Goal: Transaction & Acquisition: Purchase product/service

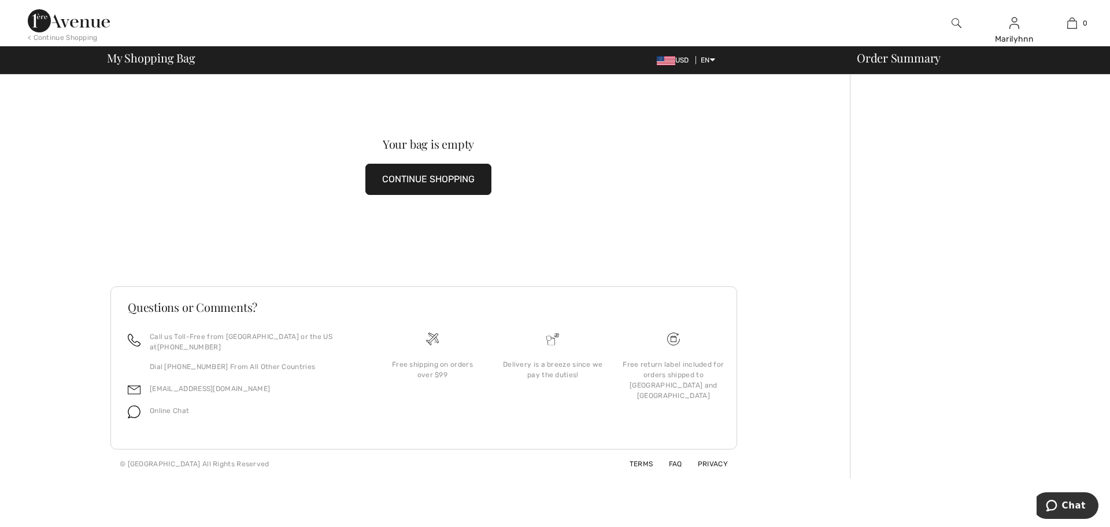
click at [957, 21] on img at bounding box center [957, 23] width 10 height 14
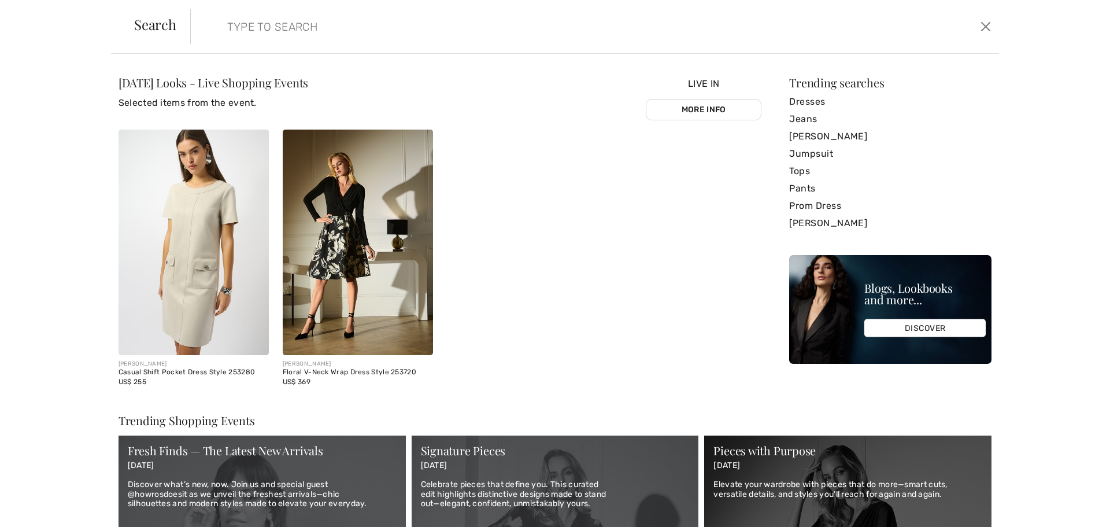
click at [225, 28] on input "search" at bounding box center [503, 26] width 569 height 35
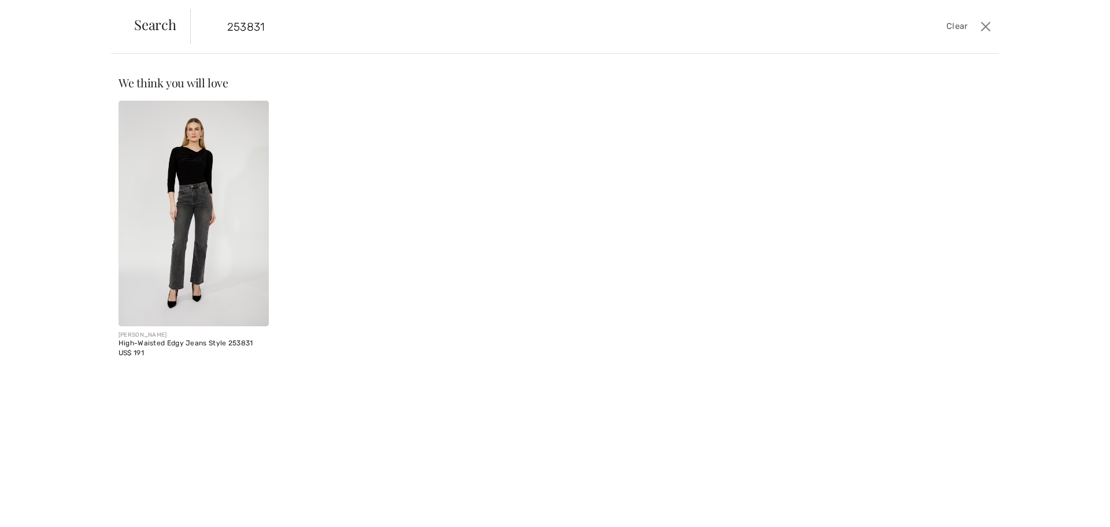
type input "253831"
click at [229, 223] on img at bounding box center [194, 213] width 150 height 225
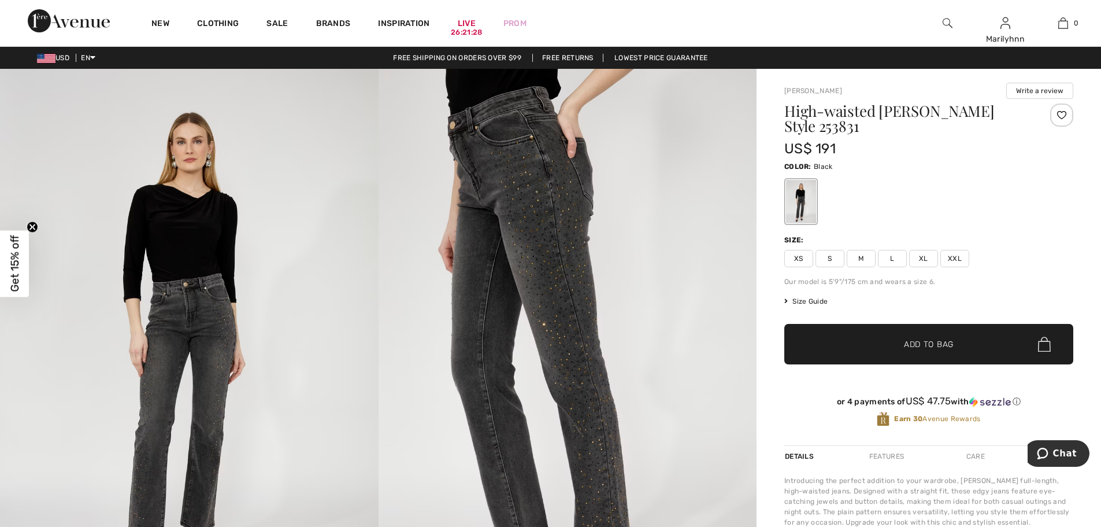
click at [837, 257] on span "S" at bounding box center [830, 258] width 29 height 17
click at [894, 341] on span "✔ Added to Bag" at bounding box center [911, 344] width 71 height 12
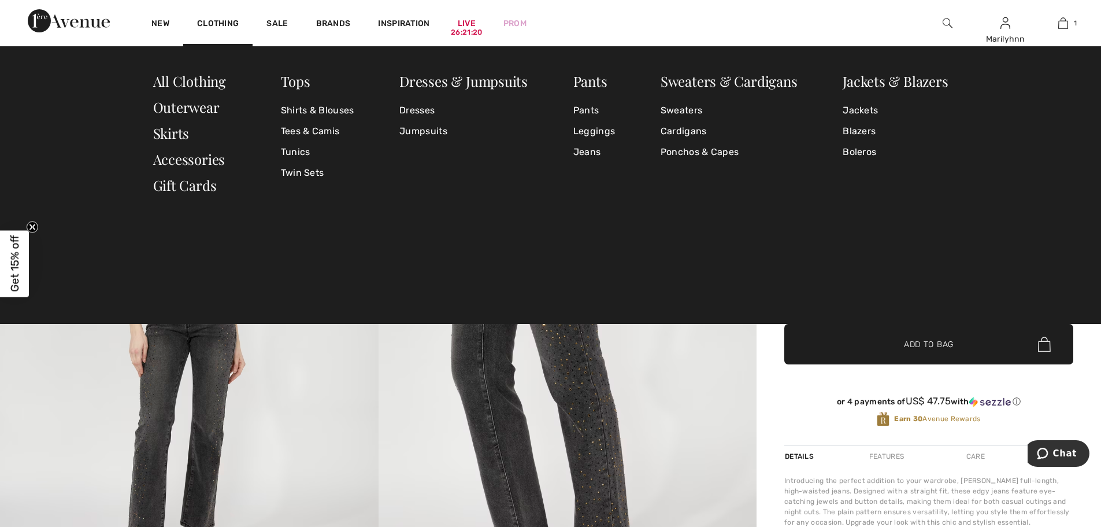
click at [943, 18] on img at bounding box center [948, 23] width 10 height 14
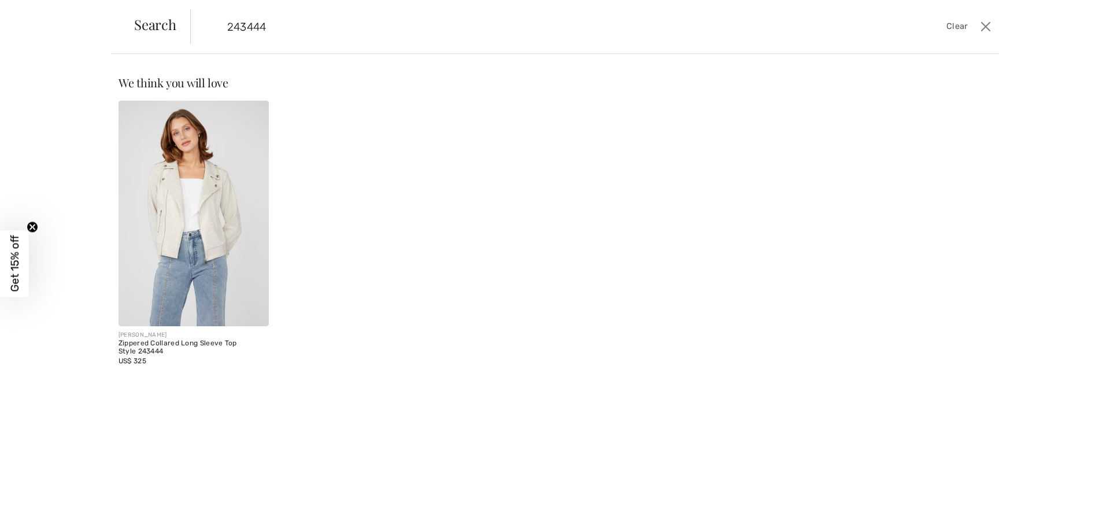
type input "243444"
click at [217, 198] on img at bounding box center [194, 213] width 150 height 225
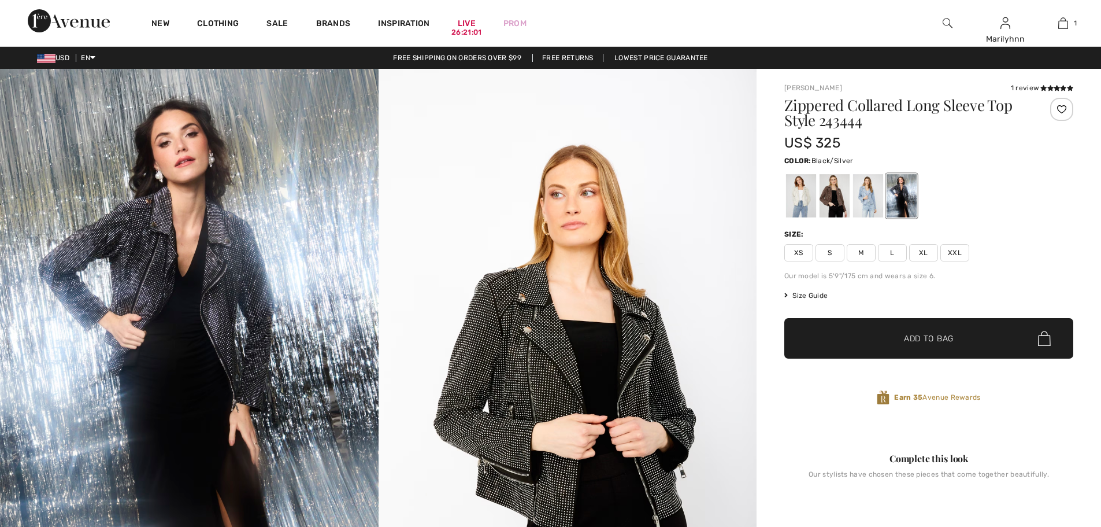
click at [868, 192] on div at bounding box center [868, 195] width 30 height 43
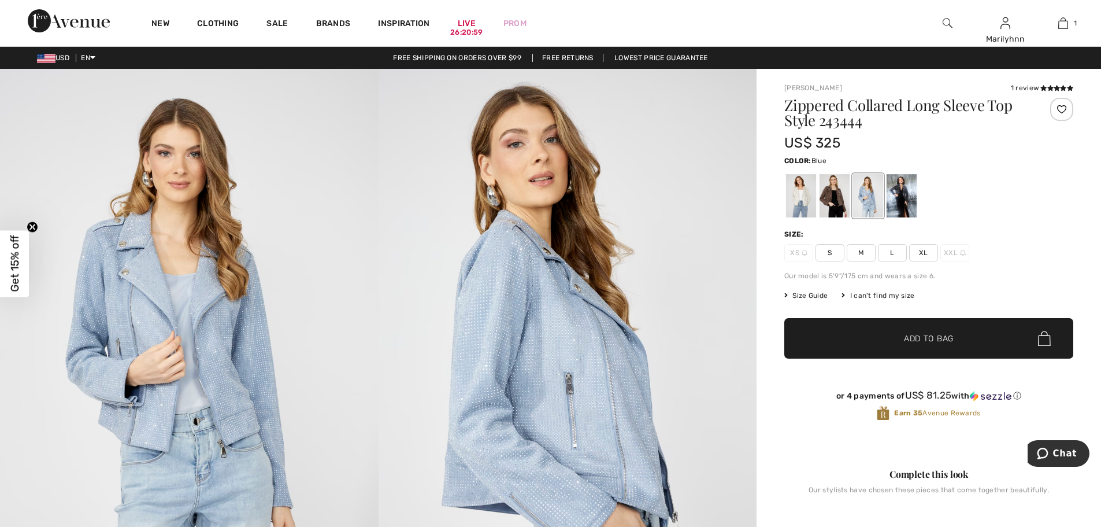
click at [836, 256] on span "S" at bounding box center [830, 252] width 29 height 17
click at [913, 338] on span "Add to Bag" at bounding box center [929, 338] width 50 height 12
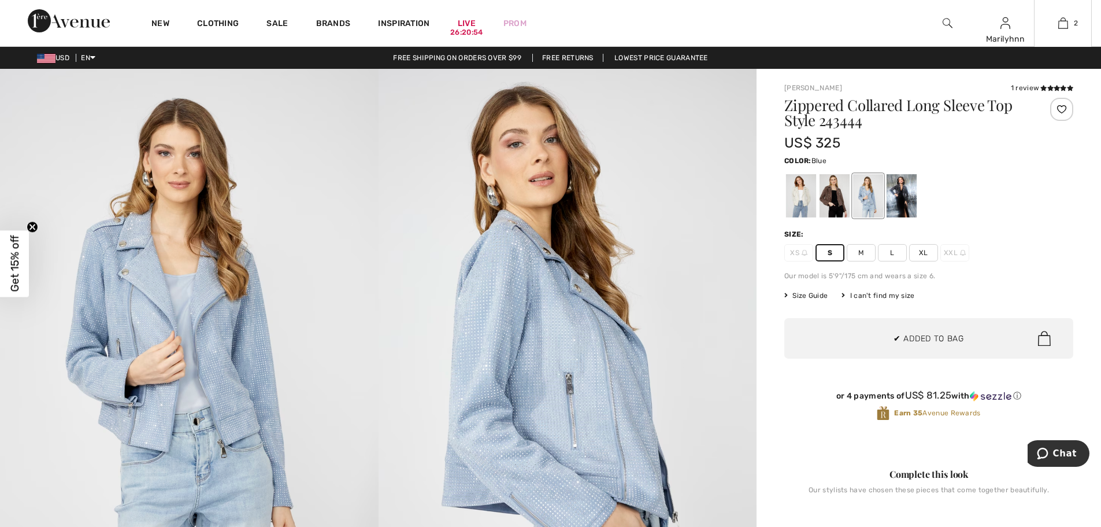
click at [968, 225] on button "Proceed to Checkout" at bounding box center [947, 225] width 269 height 31
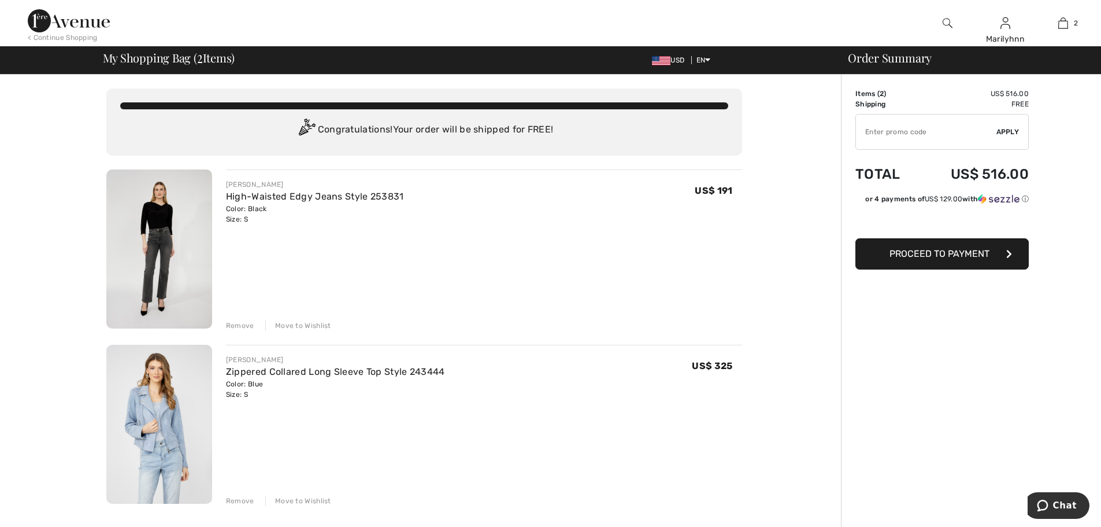
click at [923, 257] on span "Proceed to Payment" at bounding box center [940, 253] width 100 height 11
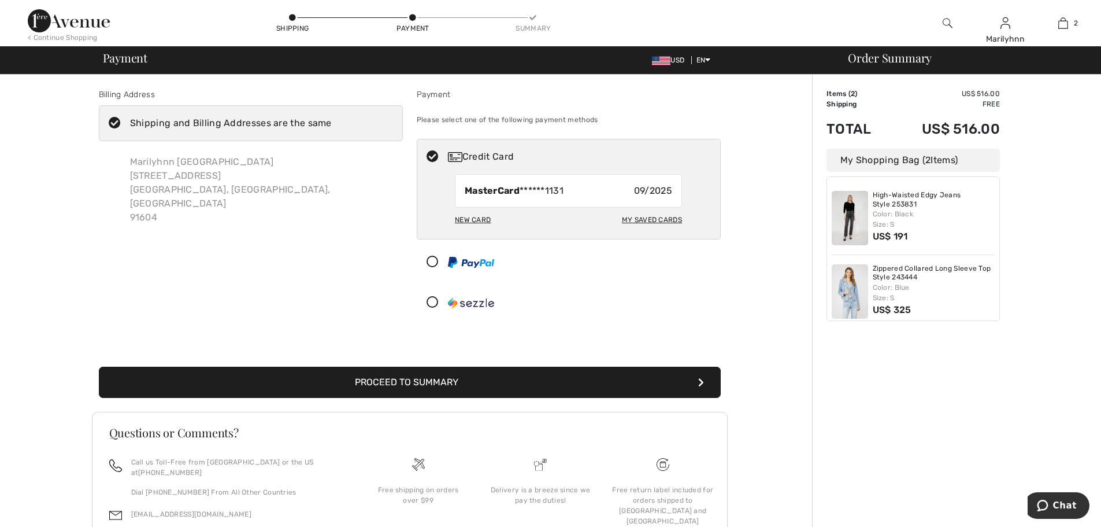
click at [469, 215] on div "New Card" at bounding box center [473, 220] width 36 height 20
radio input "true"
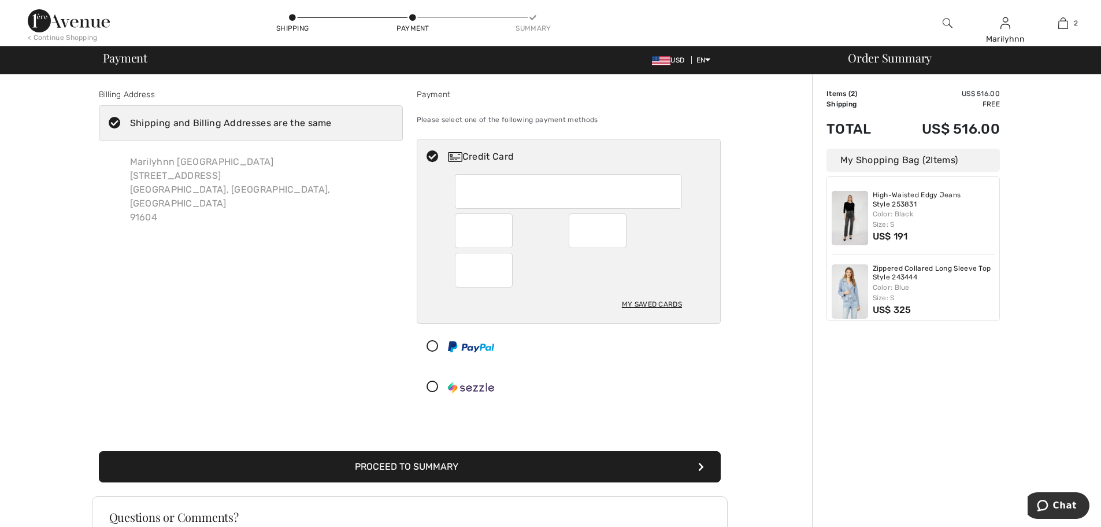
click at [427, 465] on button "Proceed to Summary" at bounding box center [410, 466] width 622 height 31
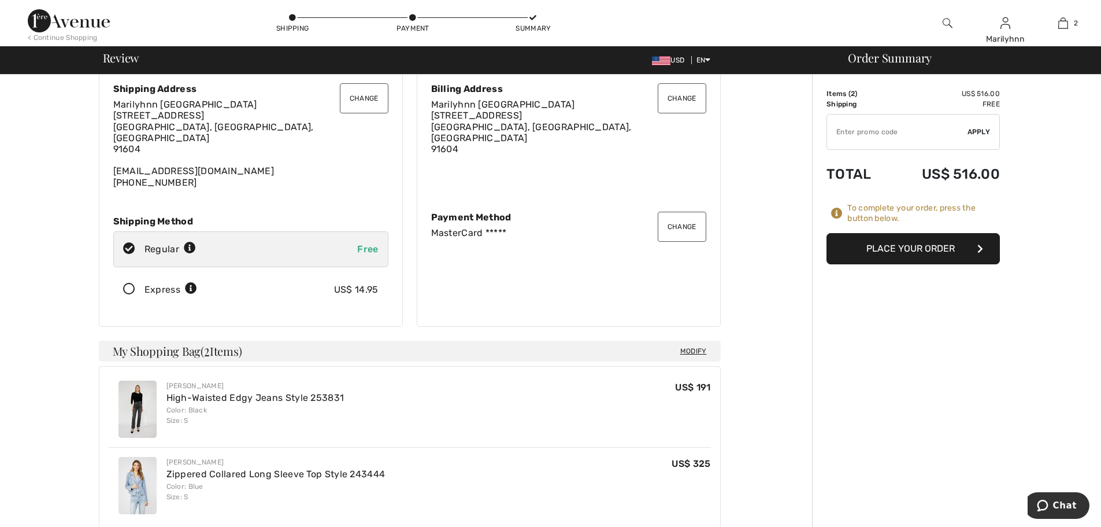
scroll to position [42, 0]
click at [919, 246] on button "Place Your Order" at bounding box center [913, 248] width 173 height 31
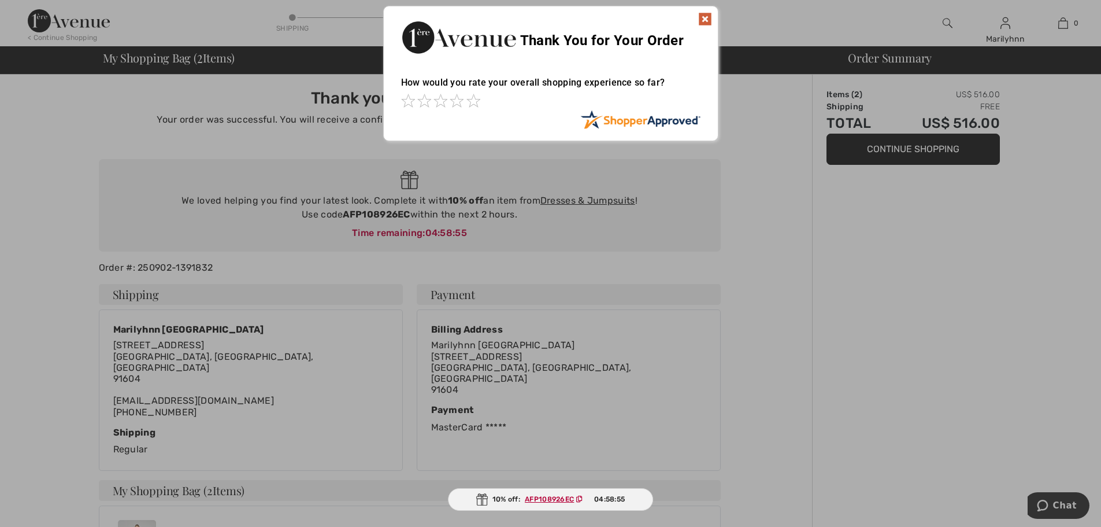
click at [716, 17] on div "Thank You for Your Order" at bounding box center [551, 35] width 334 height 59
click at [706, 15] on img at bounding box center [705, 19] width 14 height 14
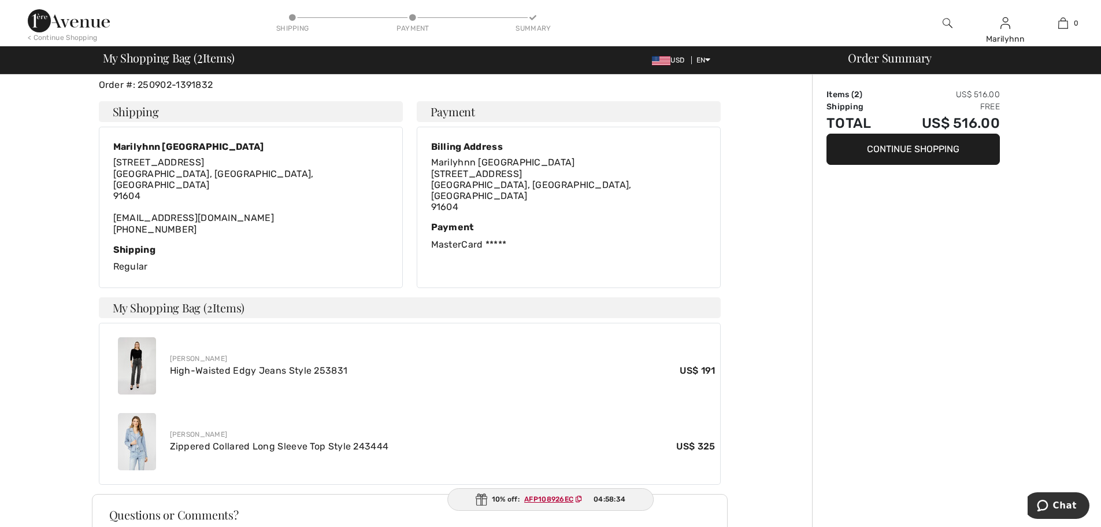
scroll to position [211, 0]
